Goal: Task Accomplishment & Management: Complete application form

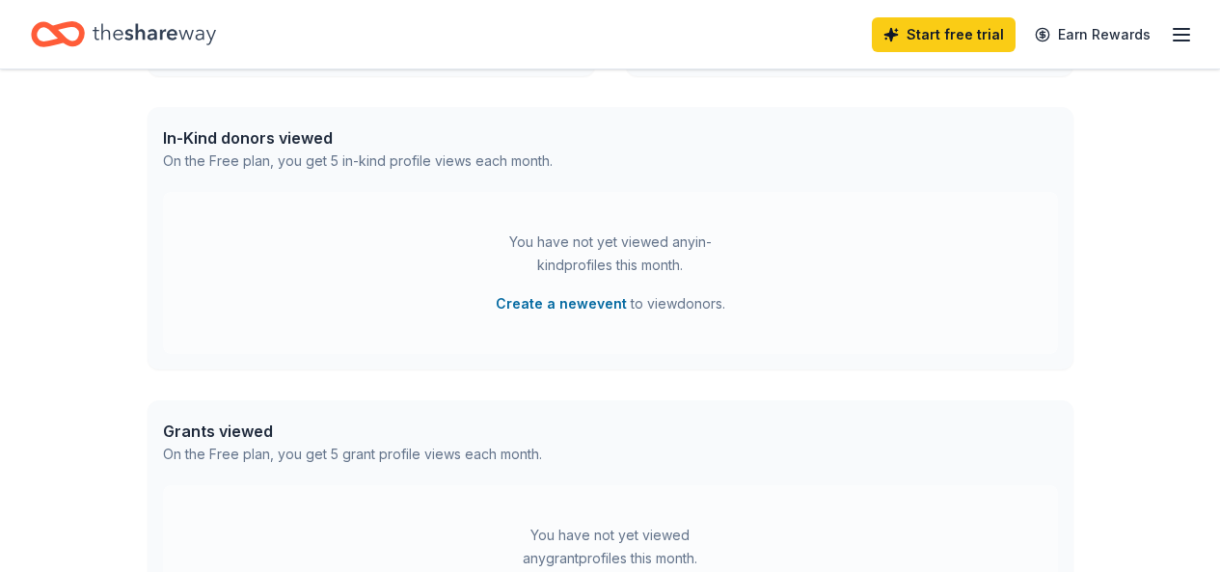
scroll to position [482, 0]
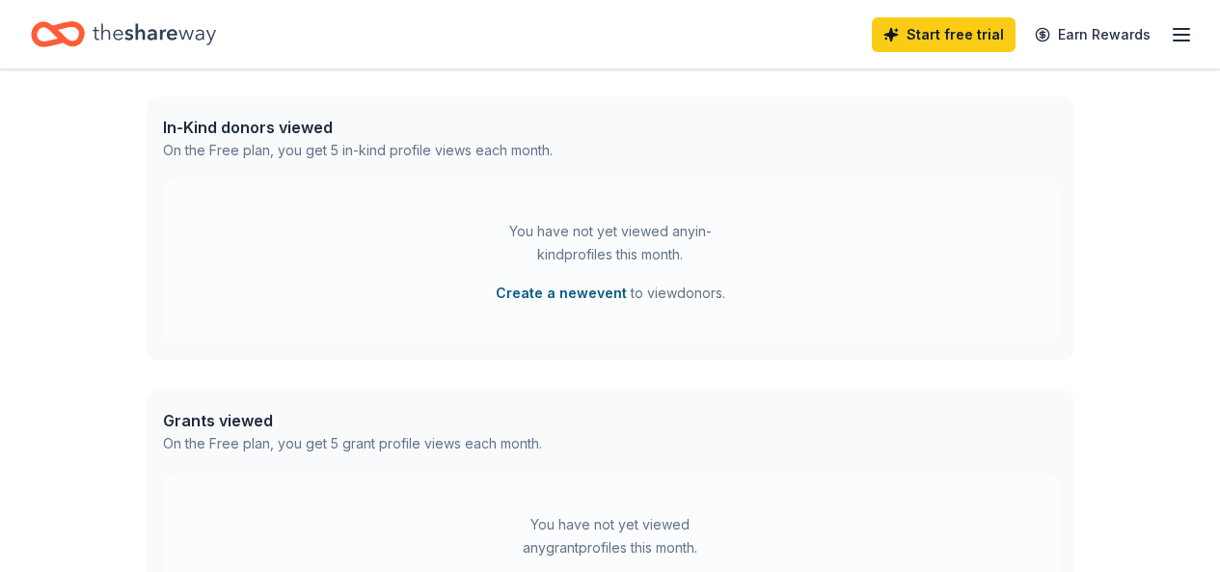
click at [593, 287] on button "Create a new event" at bounding box center [561, 293] width 131 height 23
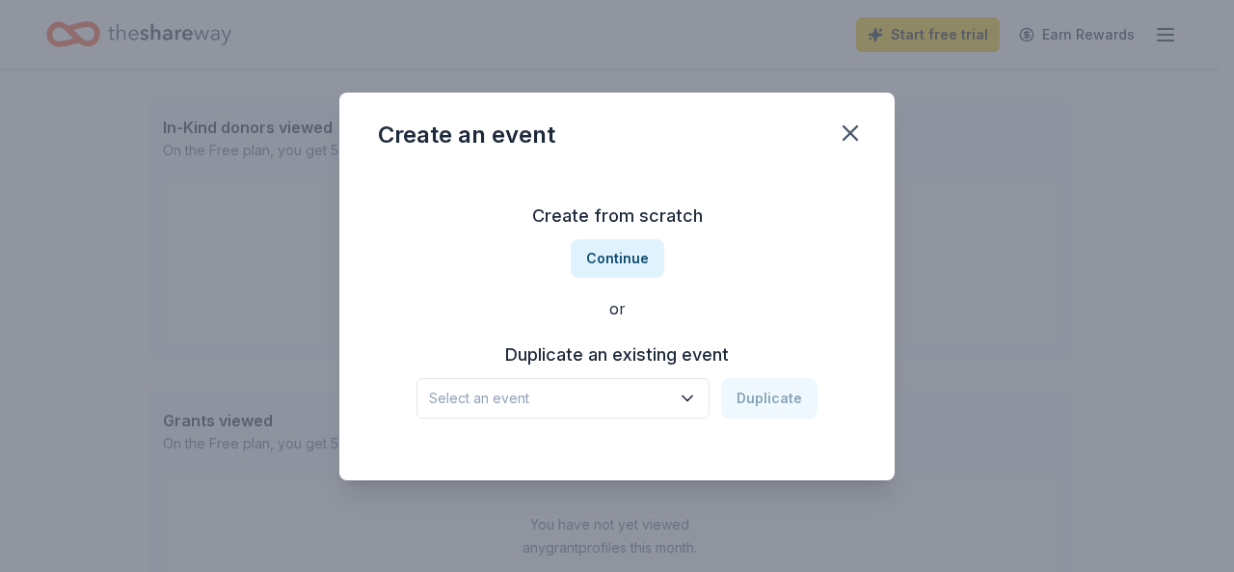
click at [656, 403] on span "Select an event" at bounding box center [549, 398] width 241 height 23
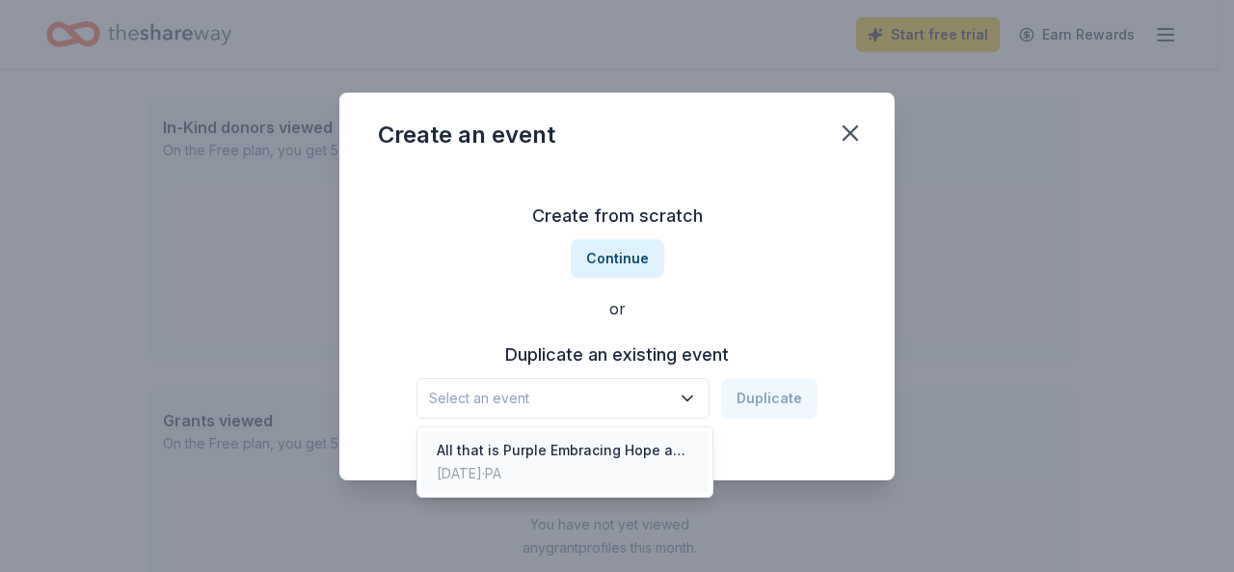
click at [633, 452] on div "All that is Purple Embracing Hope and Healing" at bounding box center [565, 450] width 256 height 23
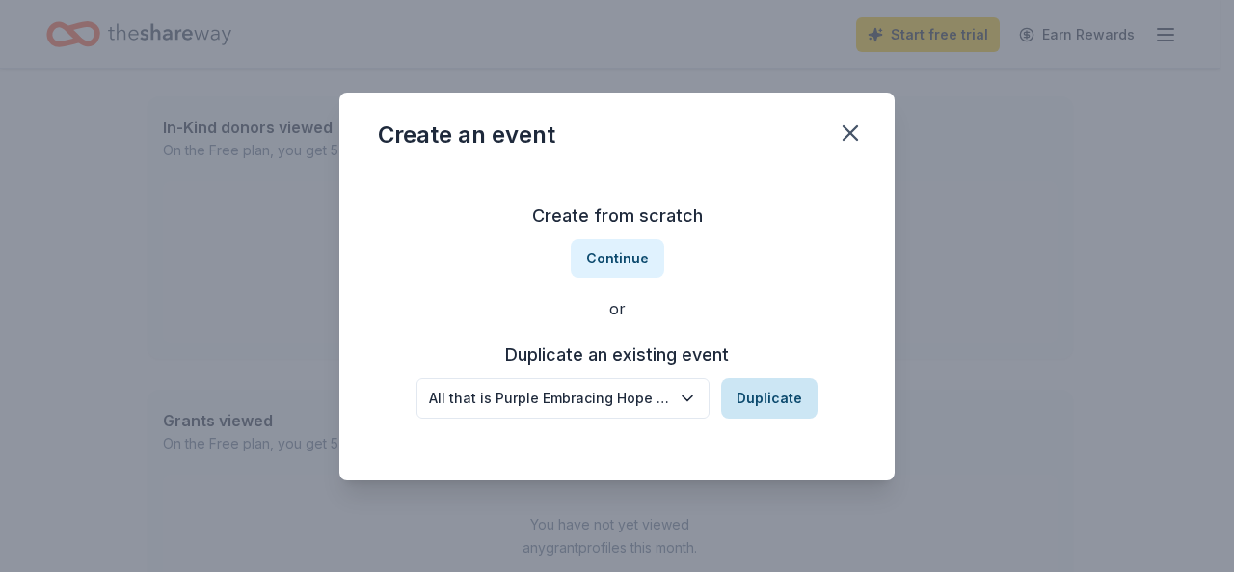
click at [745, 399] on button "Duplicate" at bounding box center [769, 398] width 96 height 40
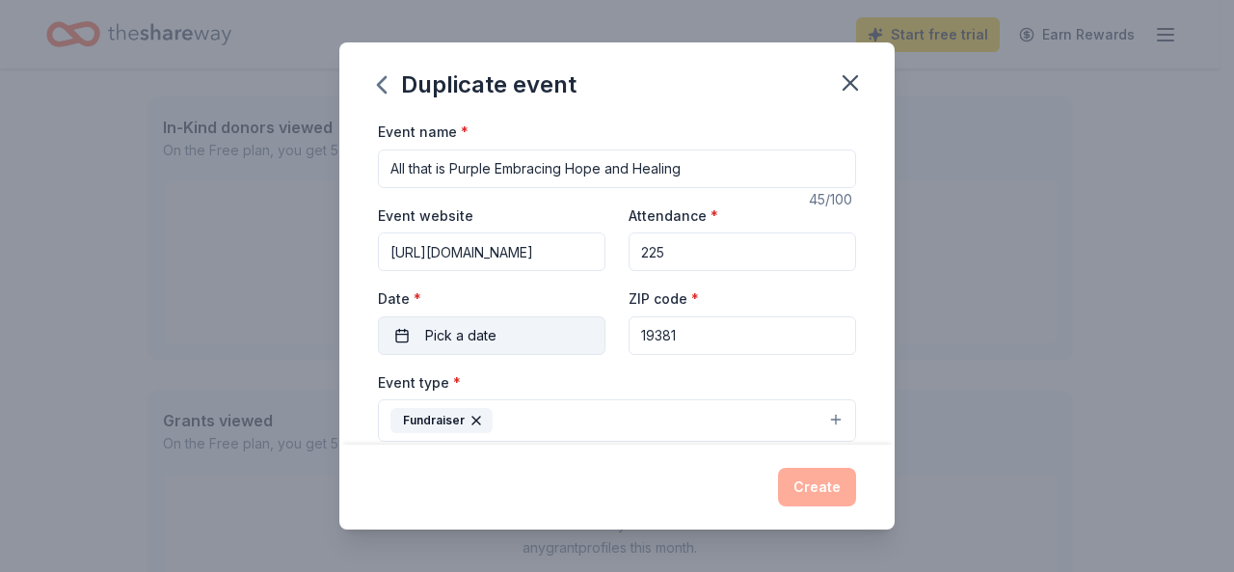
click at [571, 322] on button "Pick a date" at bounding box center [492, 335] width 228 height 39
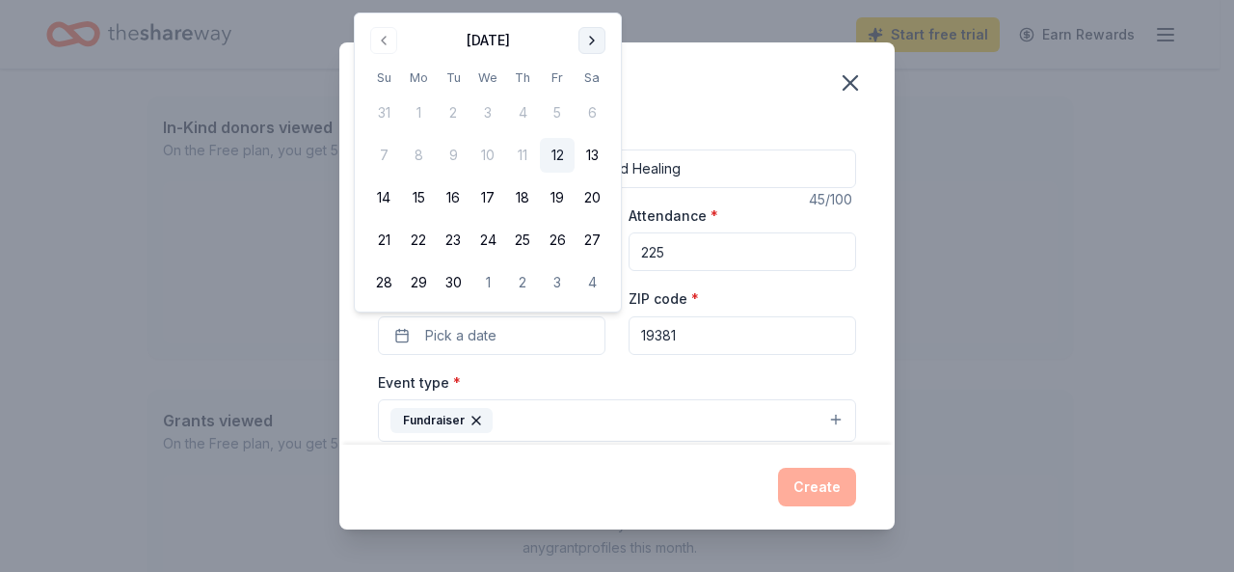
click at [586, 40] on button "Go to next month" at bounding box center [591, 40] width 27 height 27
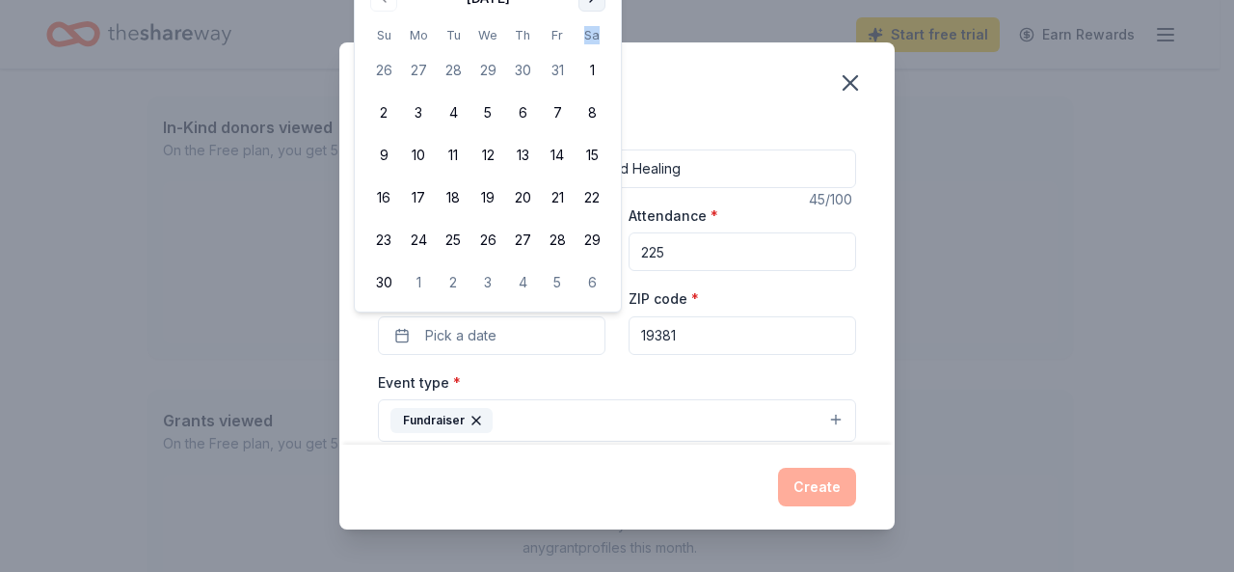
click at [586, 40] on th "Sa" at bounding box center [592, 35] width 35 height 20
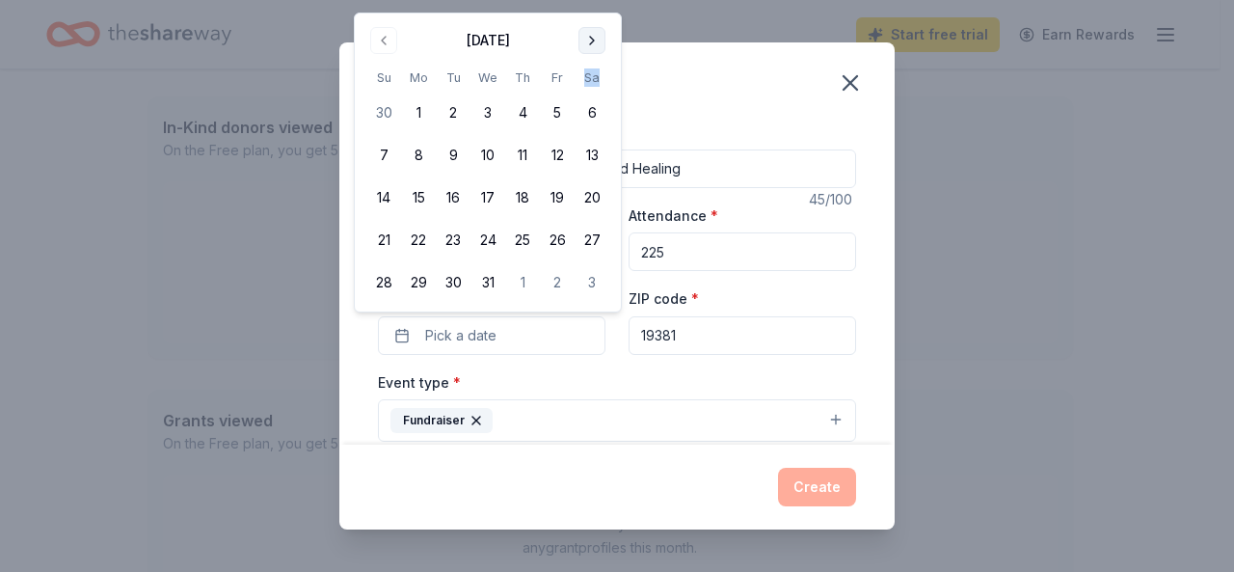
click at [585, 7] on div "Duplicate event Event name * All that is Purple Embracing Hope and Healing 45 /…" at bounding box center [617, 286] width 1234 height 572
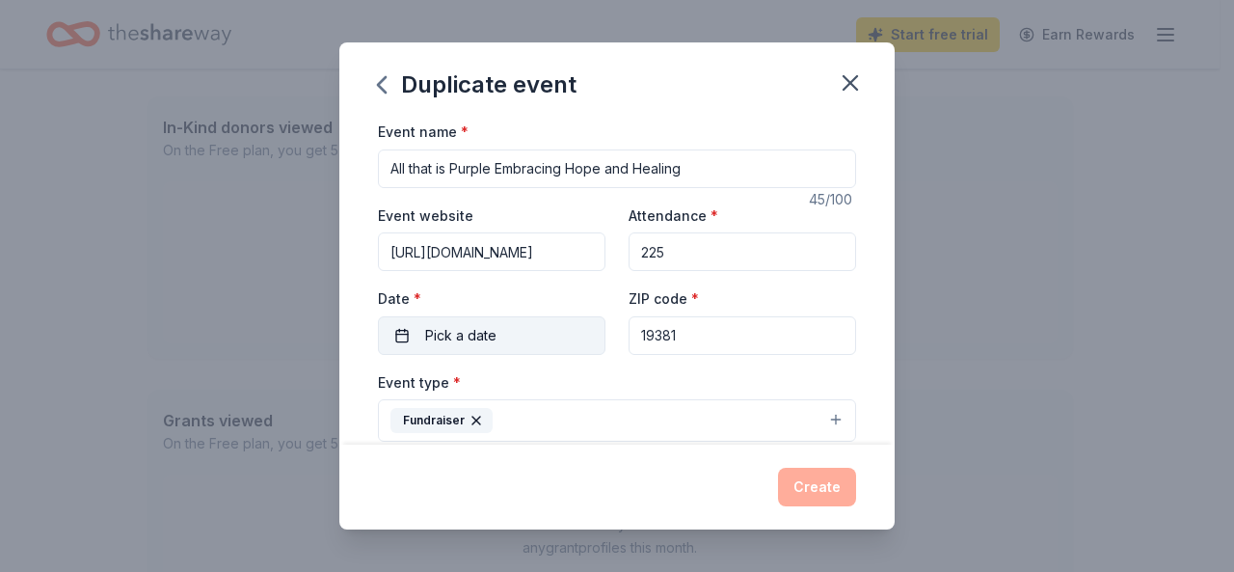
click at [550, 336] on button "Pick a date" at bounding box center [492, 335] width 228 height 39
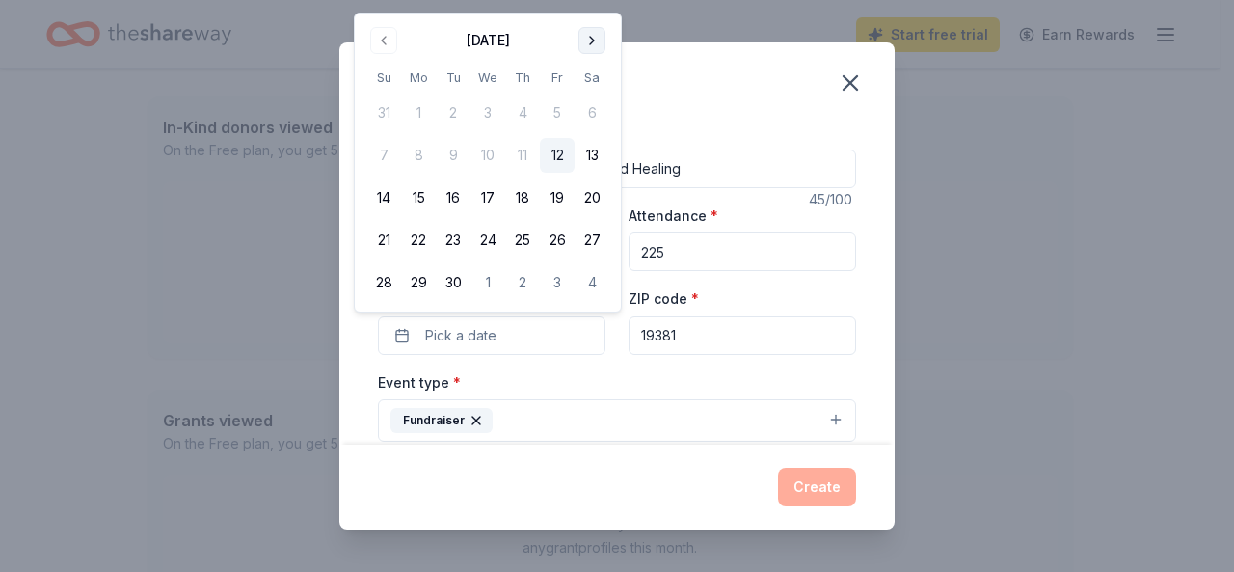
click at [584, 38] on button "Go to next month" at bounding box center [591, 40] width 27 height 27
click at [599, 45] on button "Go to next month" at bounding box center [591, 40] width 27 height 27
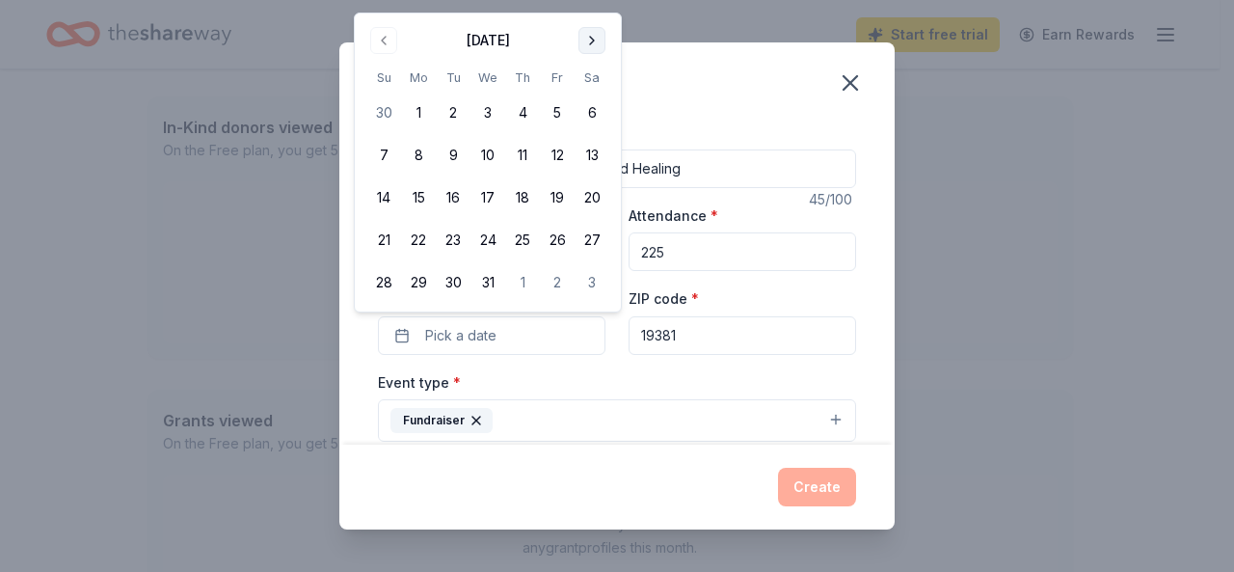
click at [580, 29] on button "Go to next month" at bounding box center [591, 40] width 27 height 27
click at [582, 31] on button "Go to next month" at bounding box center [591, 40] width 27 height 27
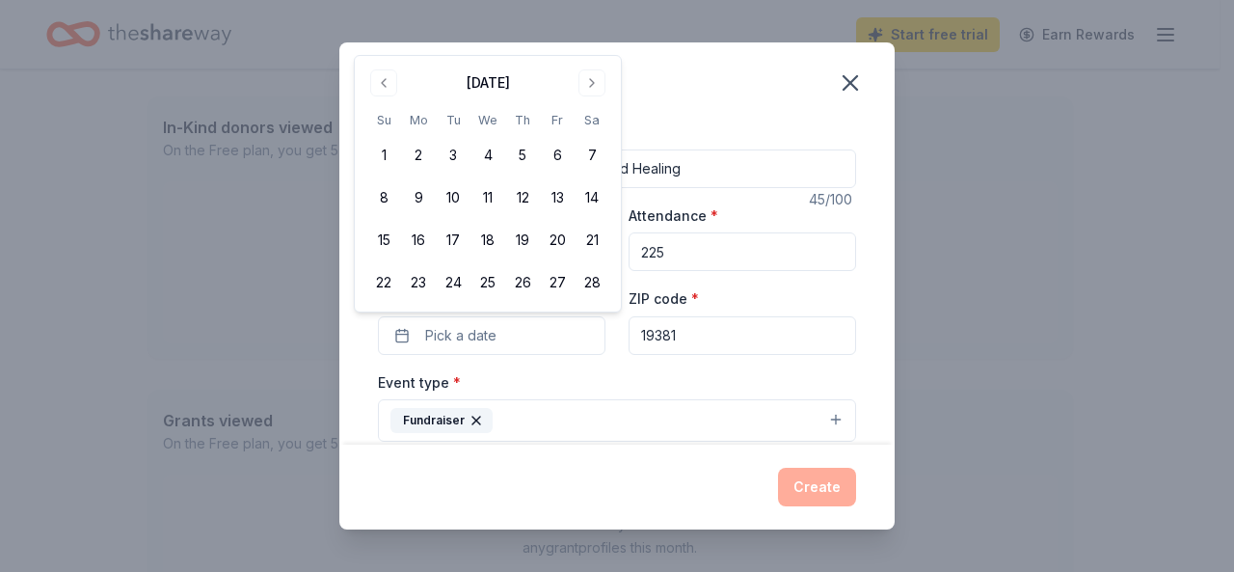
click at [586, 36] on div "Duplicate event Event name * All that is Purple Embracing Hope and Healing 45 /…" at bounding box center [617, 286] width 1234 height 572
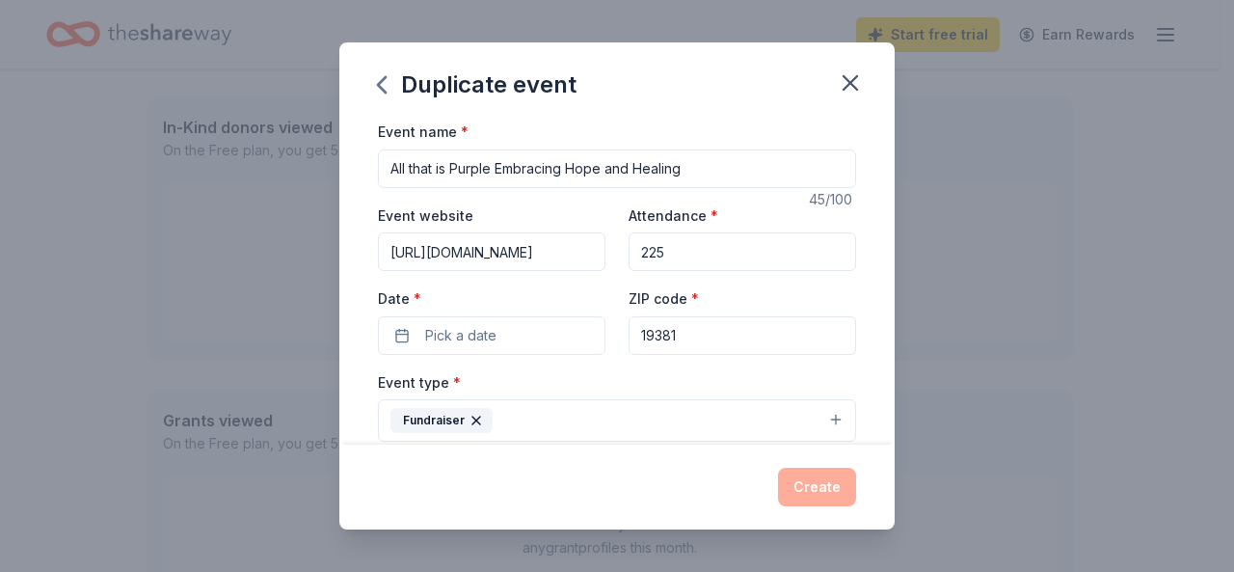
click at [591, 66] on div "Duplicate event" at bounding box center [616, 80] width 555 height 77
click at [496, 325] on button "Pick a date" at bounding box center [492, 335] width 228 height 39
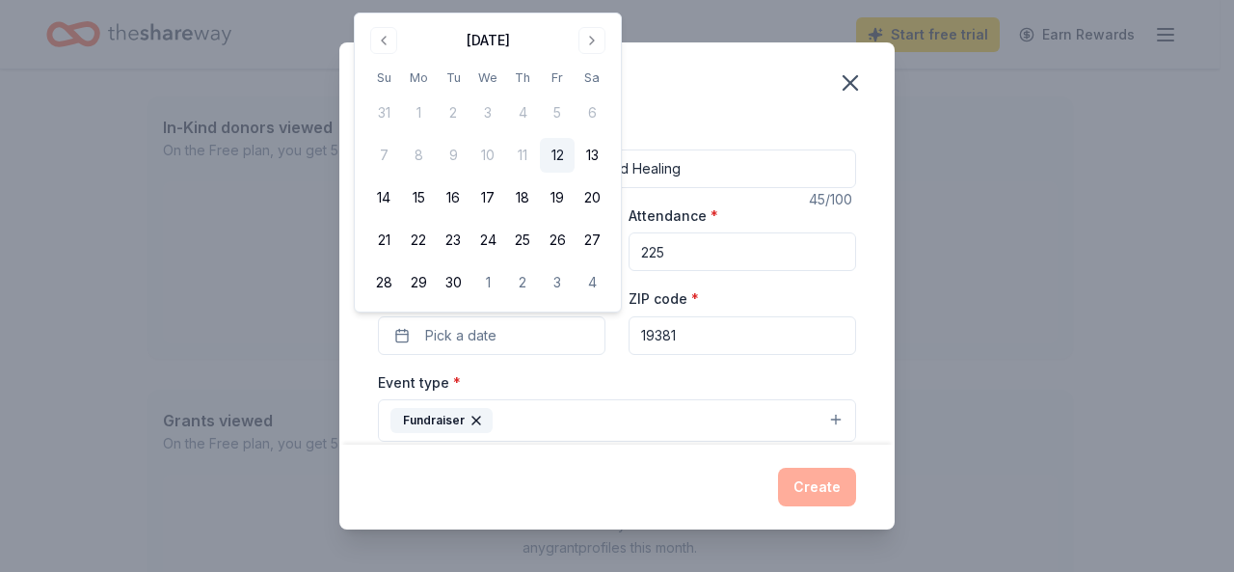
click at [546, 154] on button "12" at bounding box center [557, 155] width 35 height 35
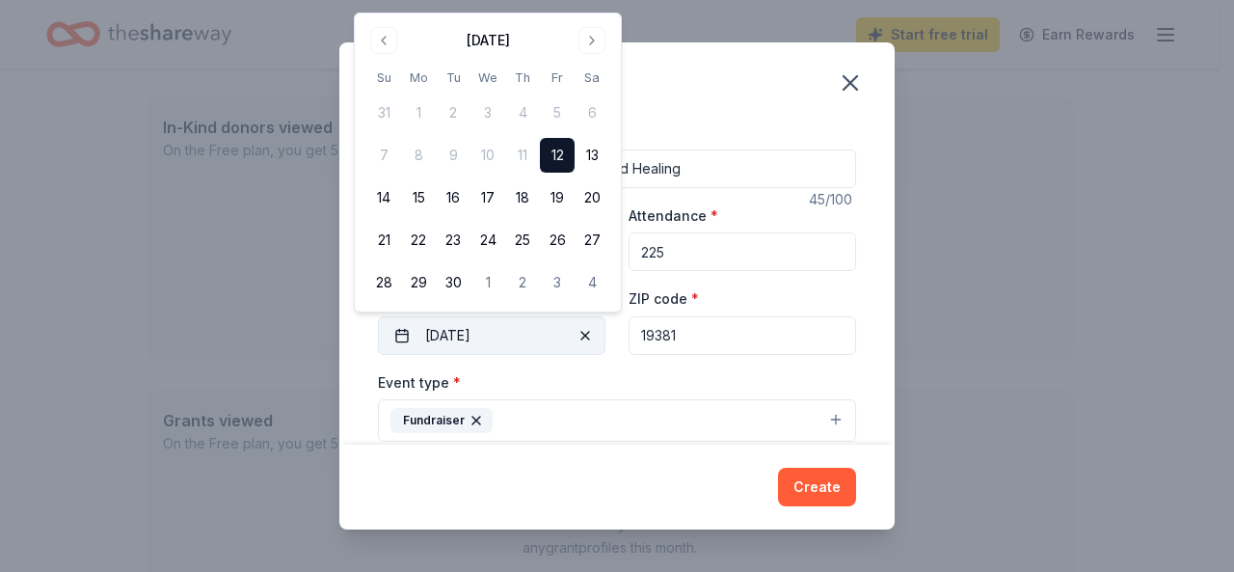
click at [473, 338] on button "09/12/2025" at bounding box center [492, 335] width 228 height 39
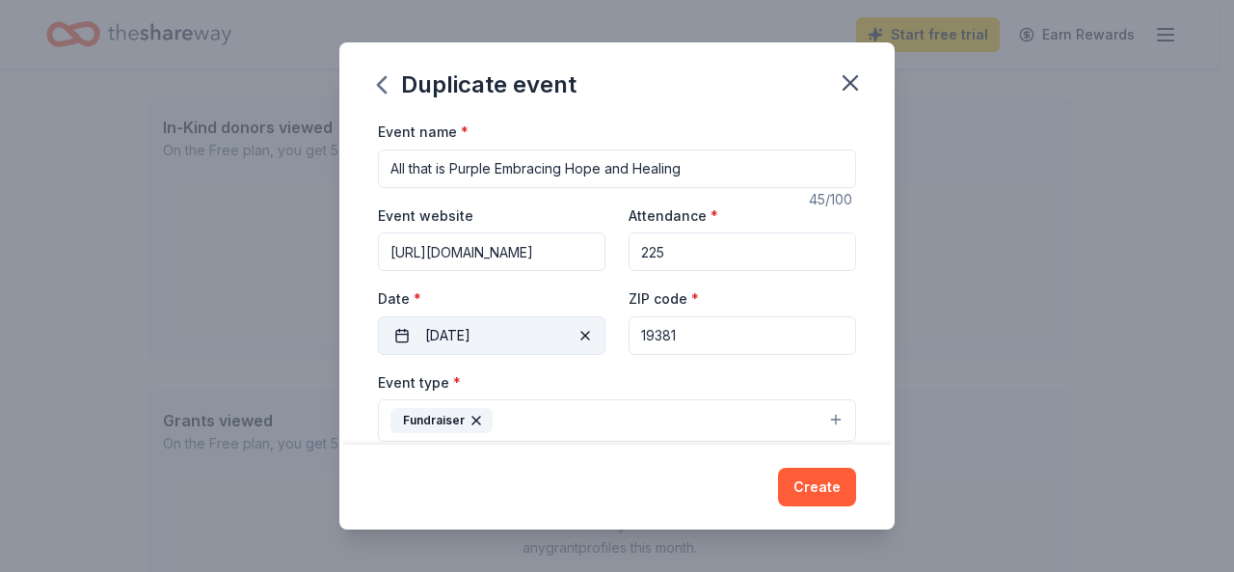
click at [509, 336] on button "09/12/2025" at bounding box center [492, 335] width 228 height 39
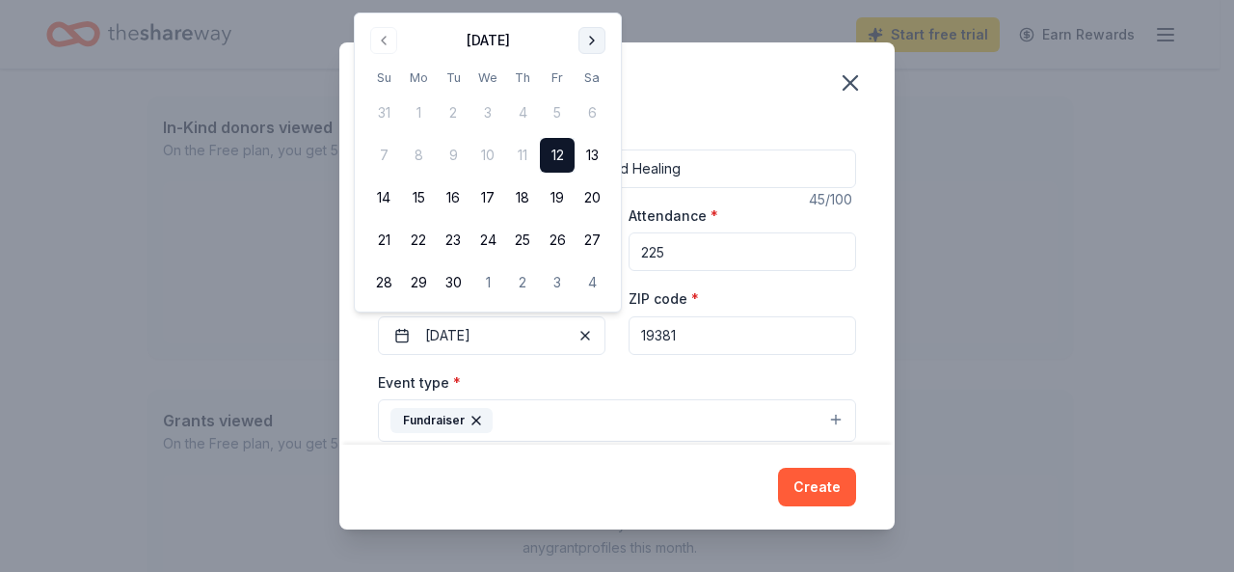
click at [596, 42] on button "Go to next month" at bounding box center [591, 40] width 27 height 27
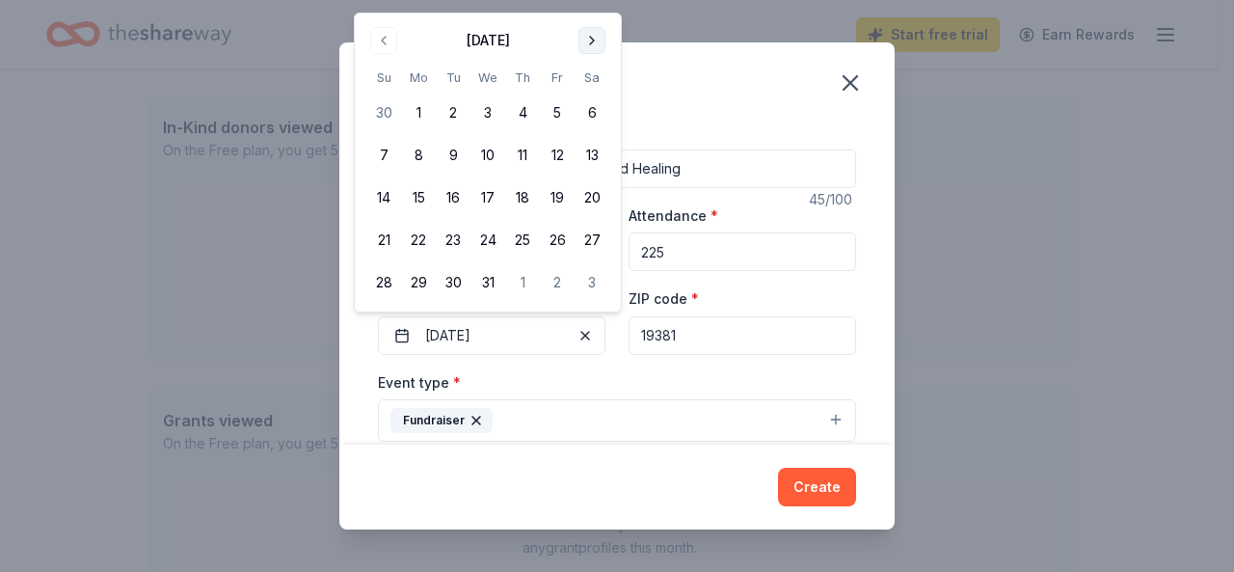
click at [585, 43] on button "Go to next month" at bounding box center [591, 40] width 27 height 27
click at [583, 37] on button "Go to next month" at bounding box center [591, 40] width 27 height 27
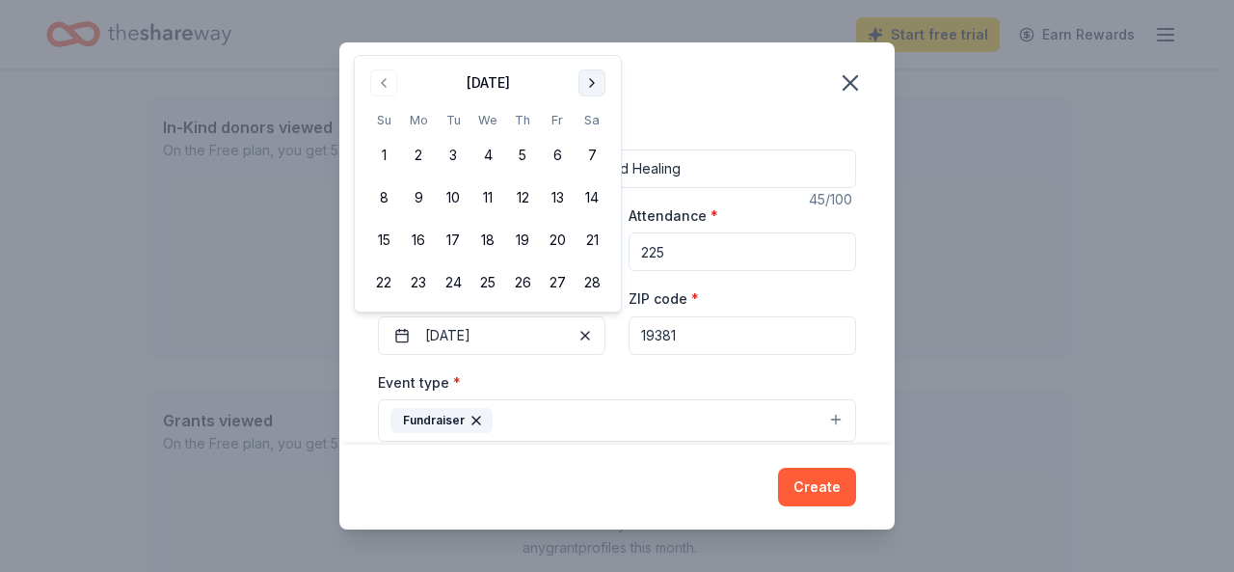
click at [587, 83] on button "Go to next month" at bounding box center [591, 82] width 27 height 27
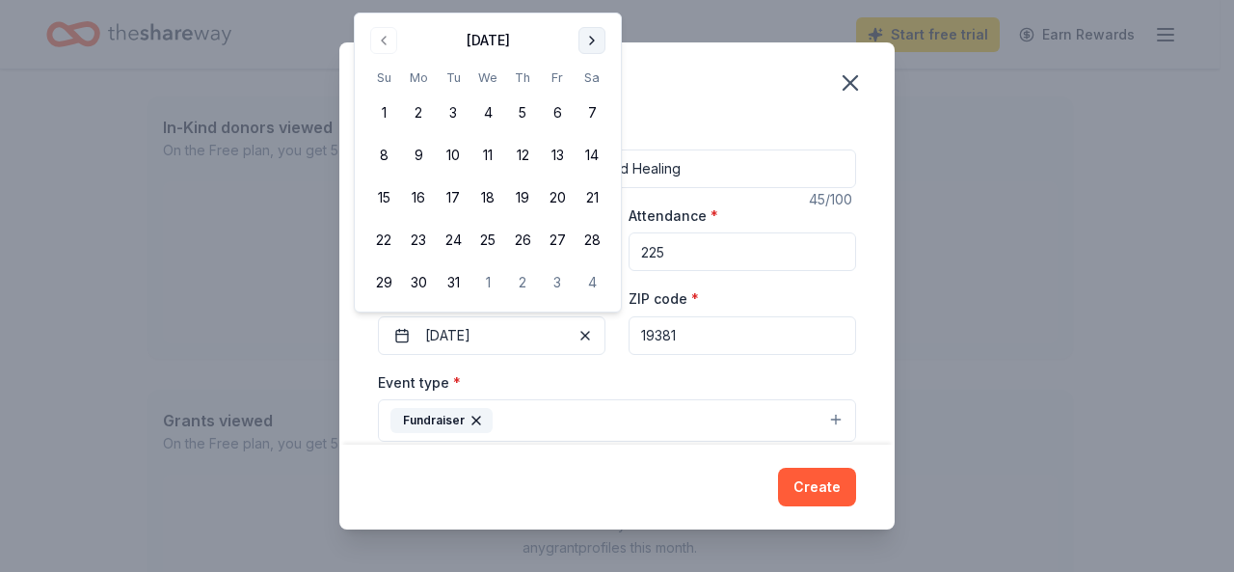
click at [596, 40] on button "Go to next month" at bounding box center [591, 40] width 27 height 27
click at [583, 44] on button "Go to next month" at bounding box center [591, 40] width 27 height 27
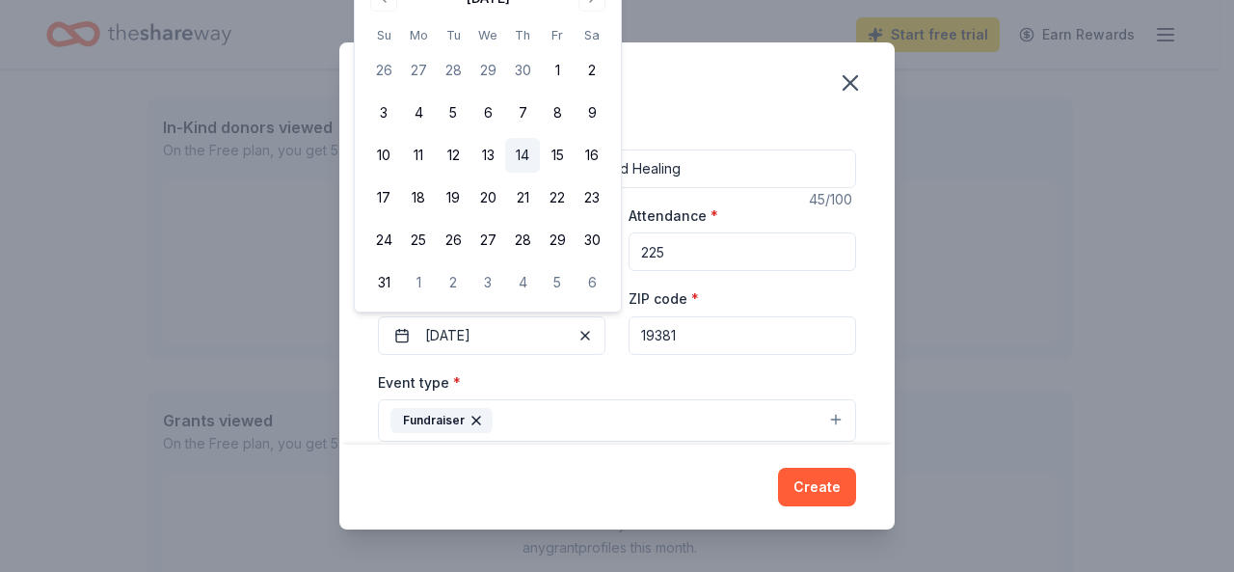
click at [522, 147] on button "14" at bounding box center [522, 155] width 35 height 35
click at [515, 155] on button "14" at bounding box center [522, 155] width 35 height 35
click at [518, 144] on button "14" at bounding box center [522, 155] width 35 height 35
click at [550, 375] on div "Event type * Fundraiser" at bounding box center [617, 406] width 478 height 72
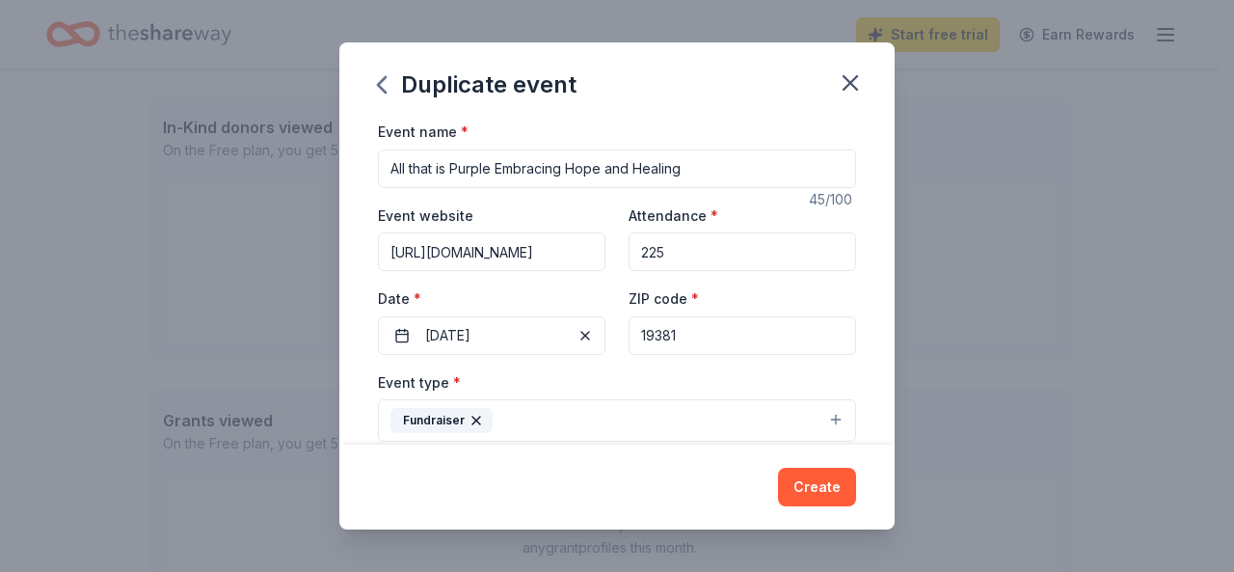
click at [722, 259] on input "225" at bounding box center [743, 251] width 228 height 39
type input "2"
type input "300"
click at [795, 494] on button "Create" at bounding box center [817, 487] width 78 height 39
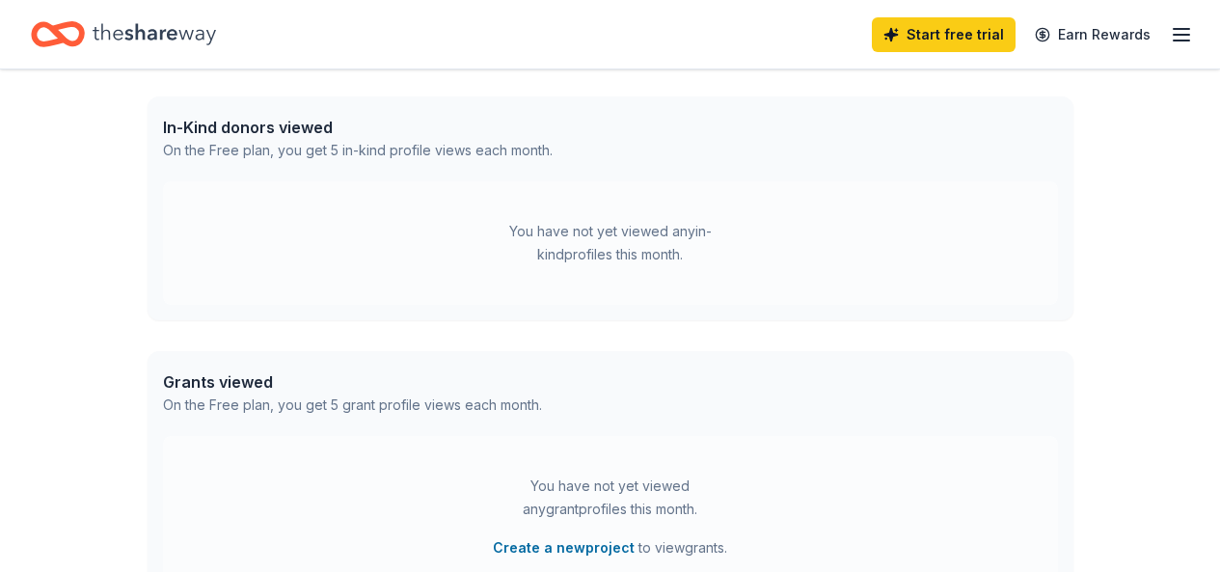
scroll to position [334, 0]
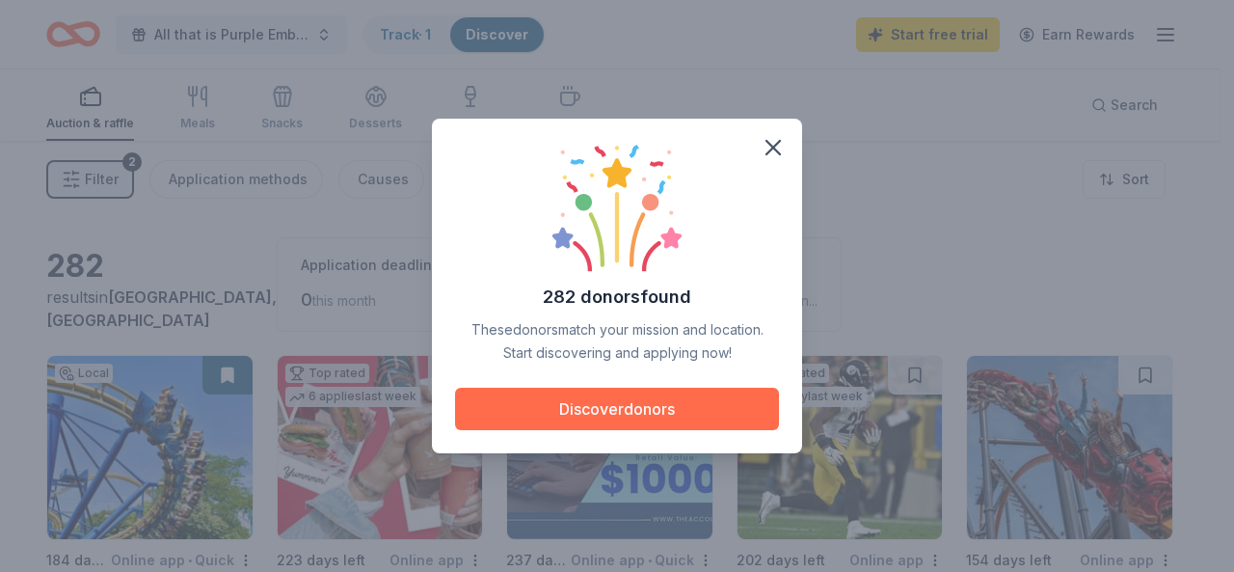
click at [701, 406] on button "Discover donors" at bounding box center [617, 409] width 324 height 42
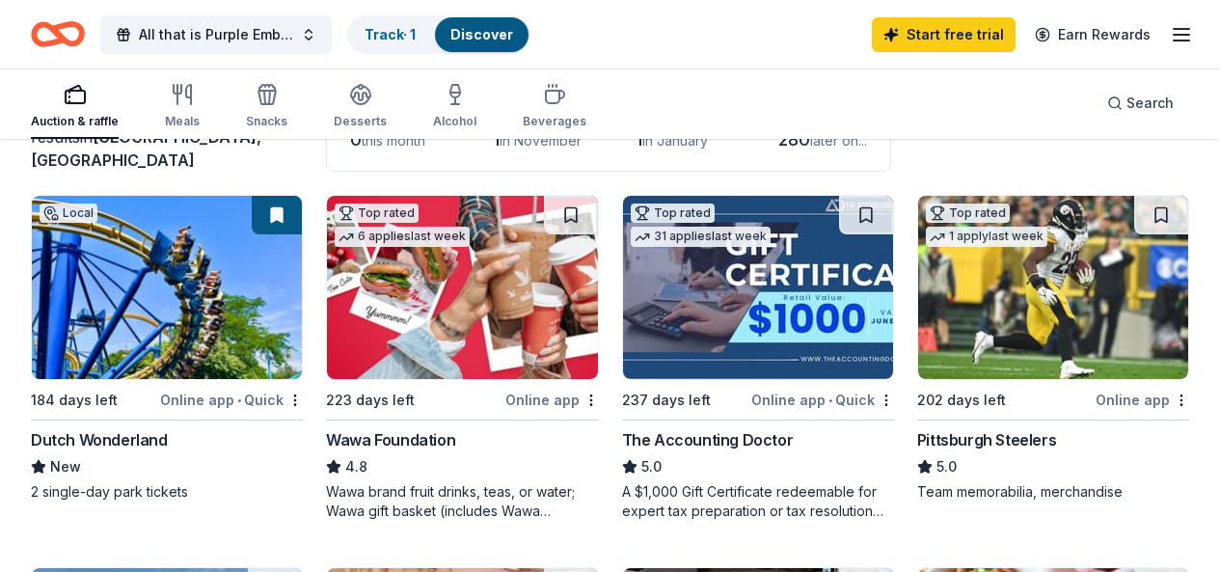
scroll to position [193, 0]
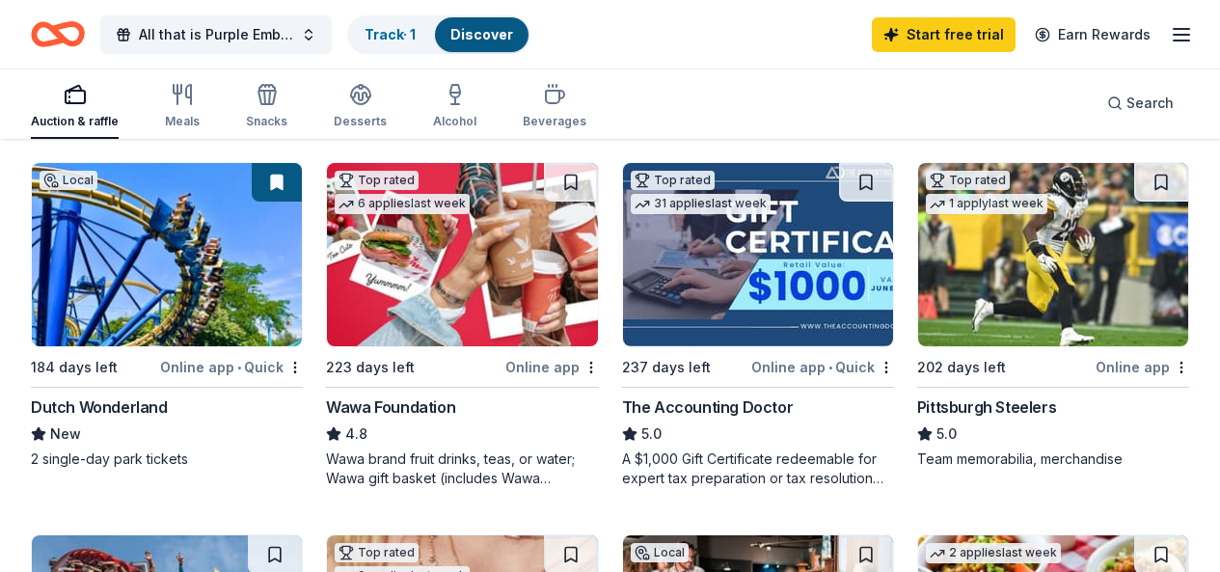
click at [168, 404] on div "Dutch Wonderland" at bounding box center [99, 406] width 137 height 23
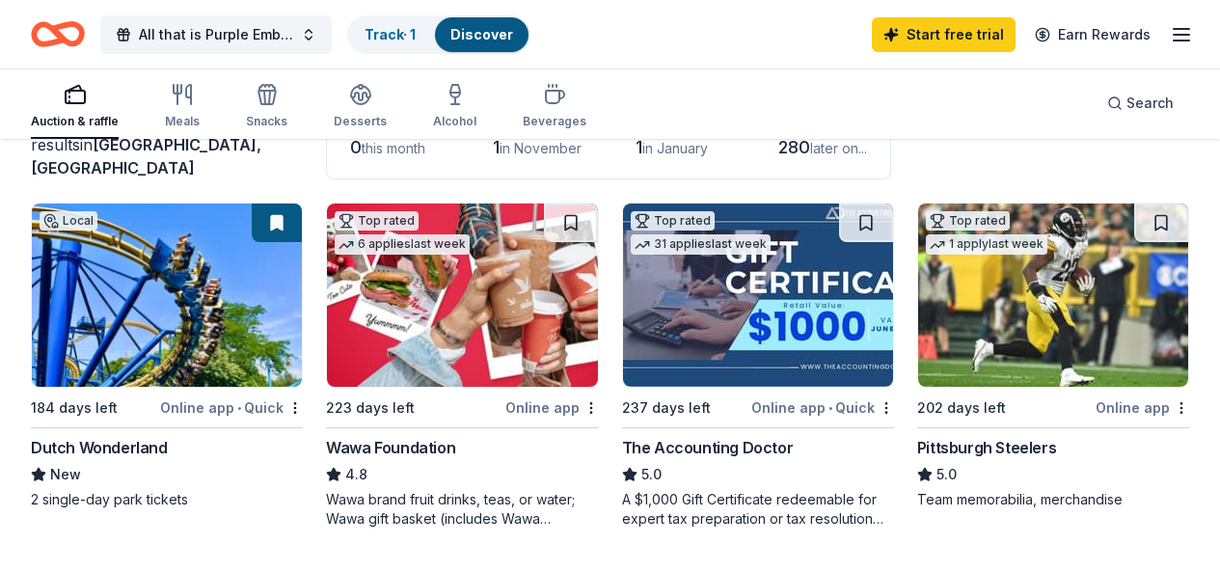
scroll to position [0, 0]
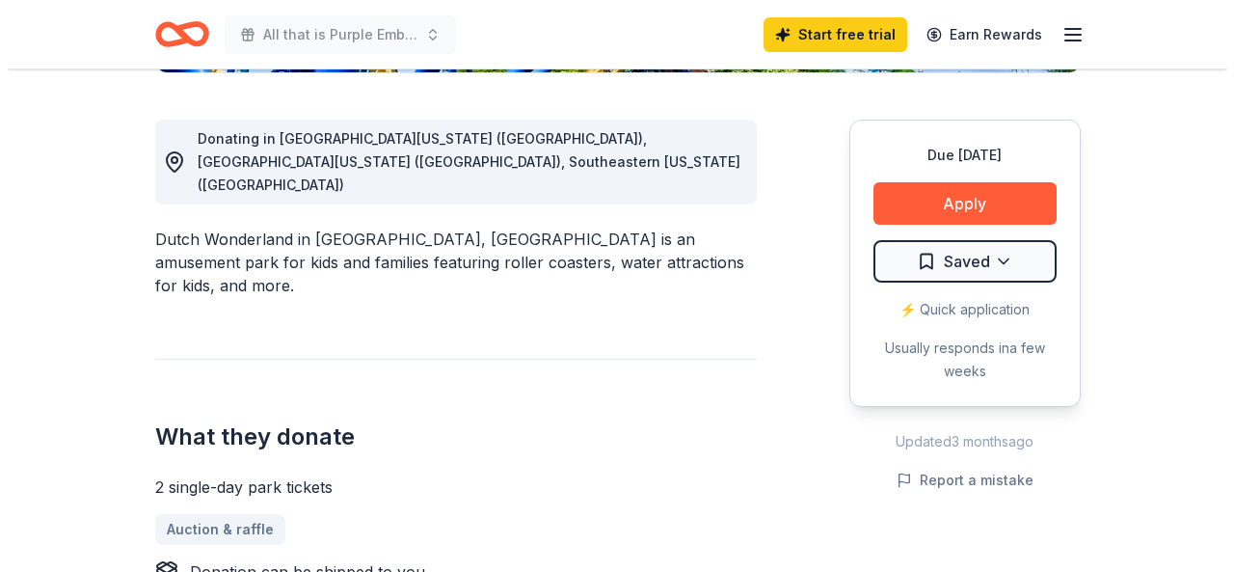
scroll to position [482, 0]
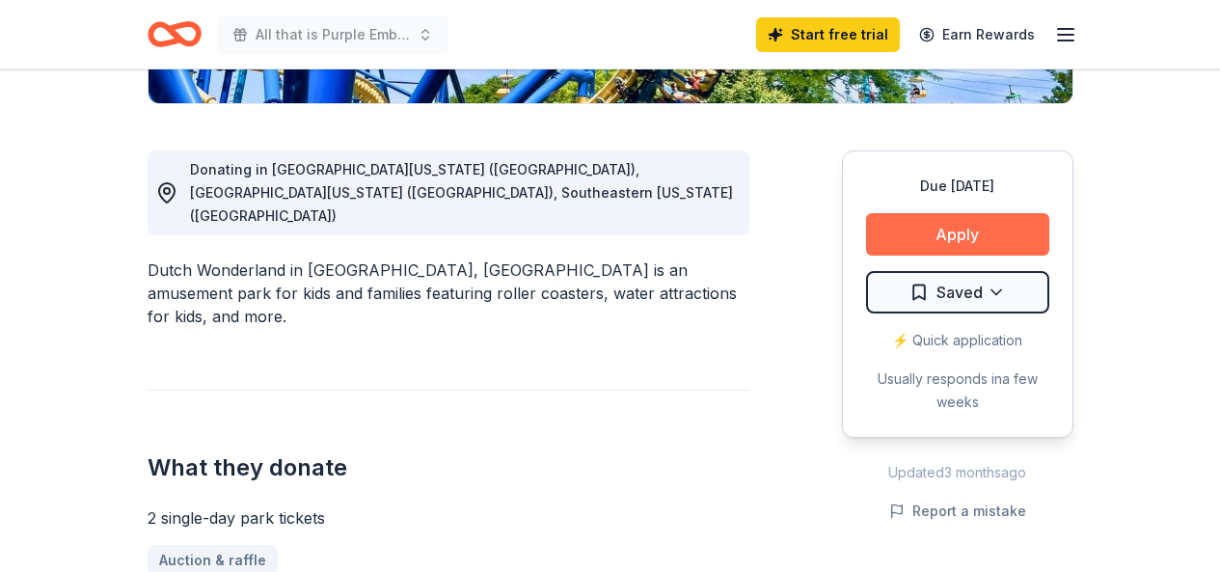
click at [972, 215] on button "Apply" at bounding box center [957, 234] width 183 height 42
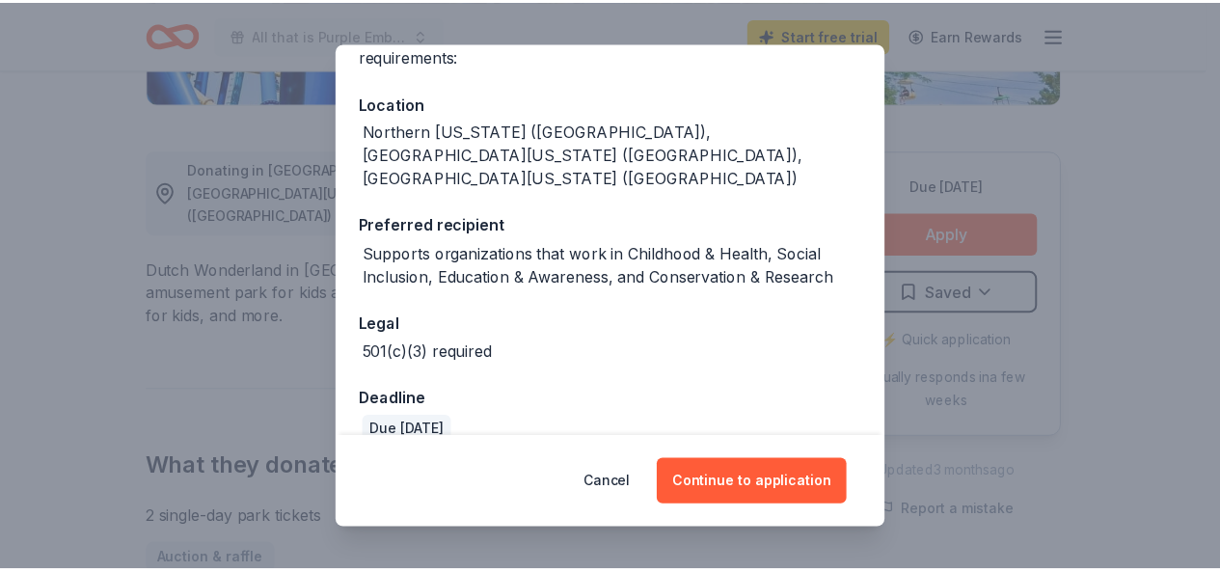
scroll to position [191, 0]
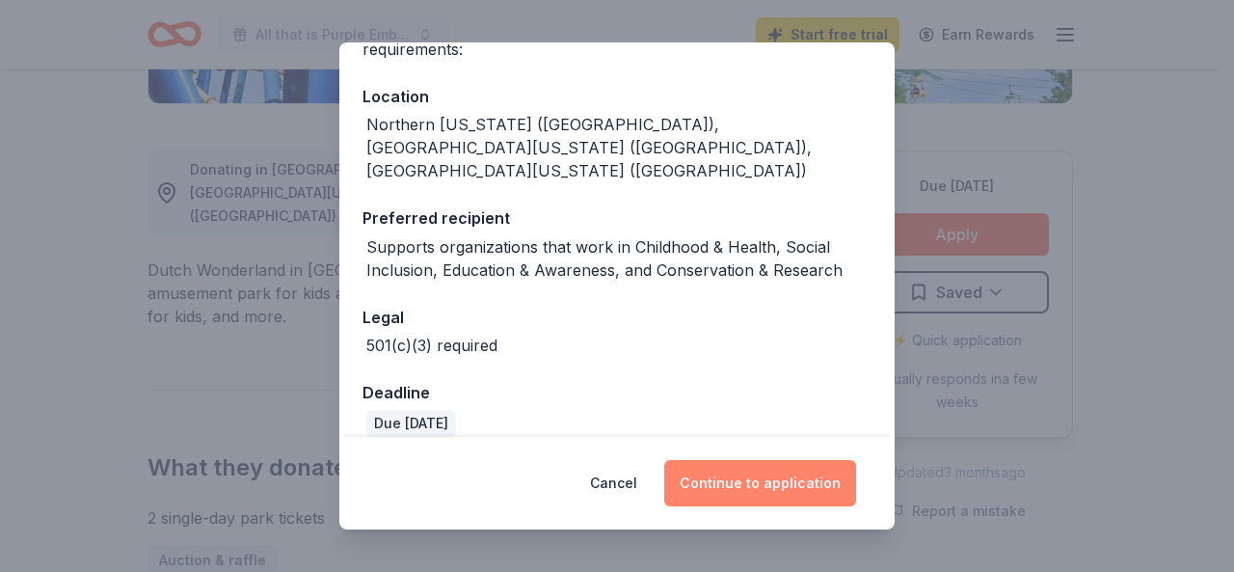
click at [761, 484] on button "Continue to application" at bounding box center [760, 483] width 192 height 46
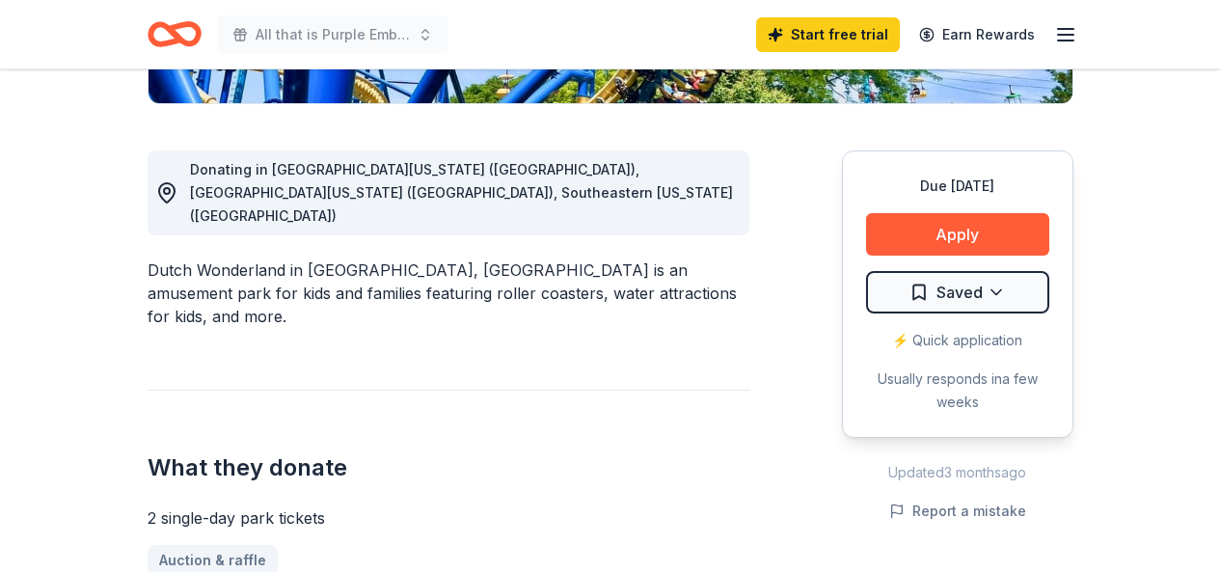
scroll to position [0, 0]
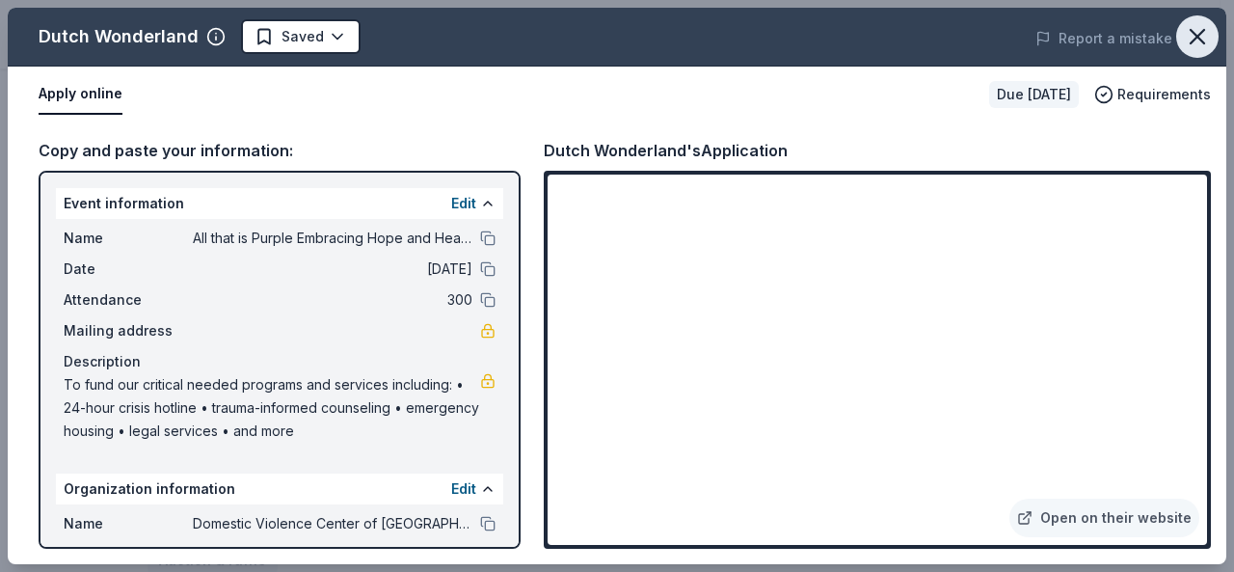
click at [1216, 27] on button "button" at bounding box center [1197, 36] width 42 height 42
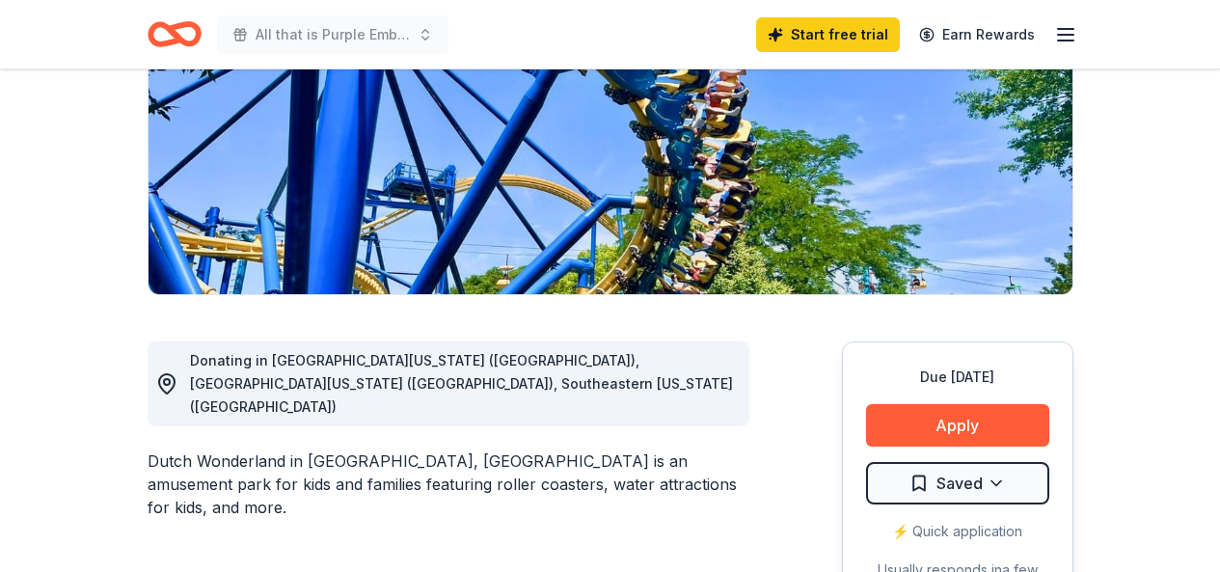
scroll to position [289, 0]
